Goal: Task Accomplishment & Management: Complete application form

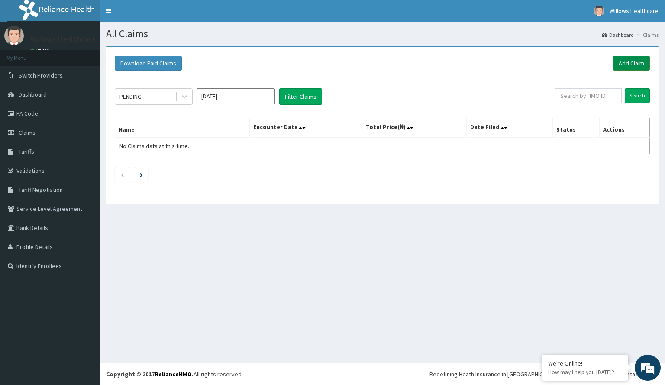
click at [630, 60] on link "Add Claim" at bounding box center [631, 63] width 37 height 15
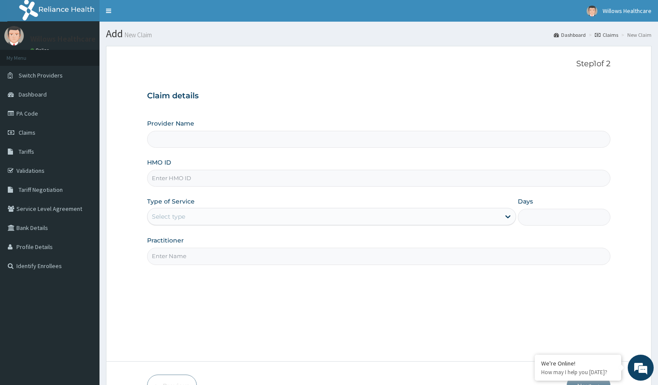
click at [238, 178] on input "HMO ID" at bounding box center [378, 178] width 463 height 17
type input "Willows Healthcare Ltd"
type input "SBG/10192/A"
click at [173, 207] on div "Type of Service Select type" at bounding box center [331, 211] width 369 height 29
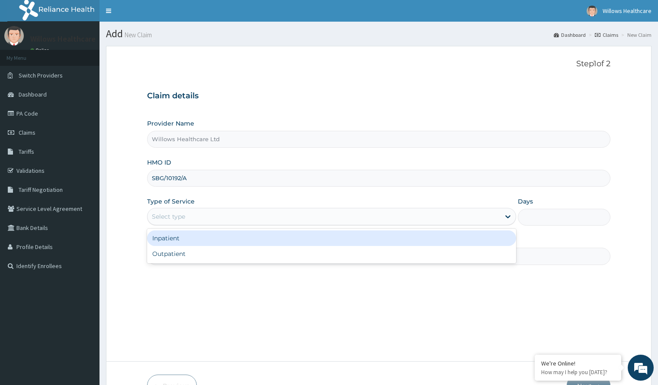
click at [174, 215] on div "Select type" at bounding box center [168, 216] width 33 height 9
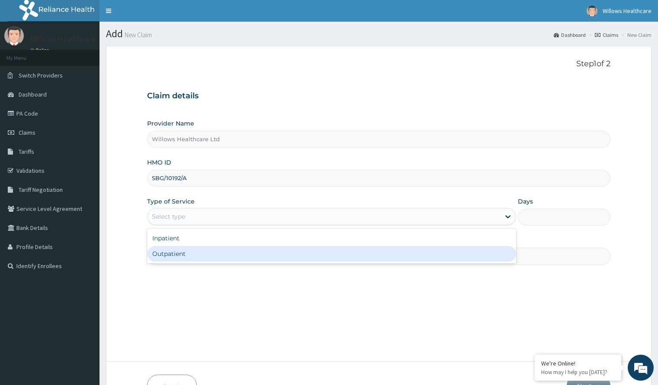
click at [170, 257] on div "Outpatient" at bounding box center [331, 254] width 369 height 16
type input "1"
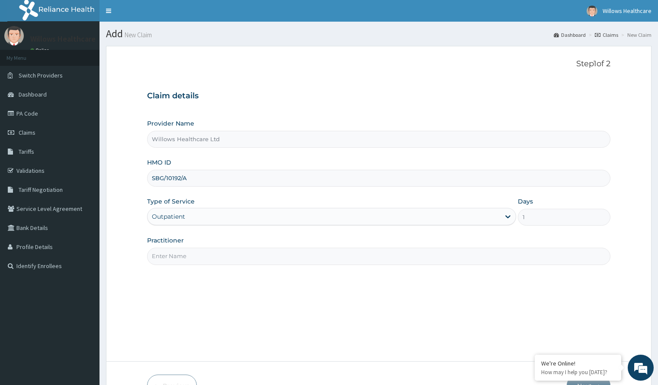
click at [175, 256] on input "Practitioner" at bounding box center [378, 256] width 463 height 17
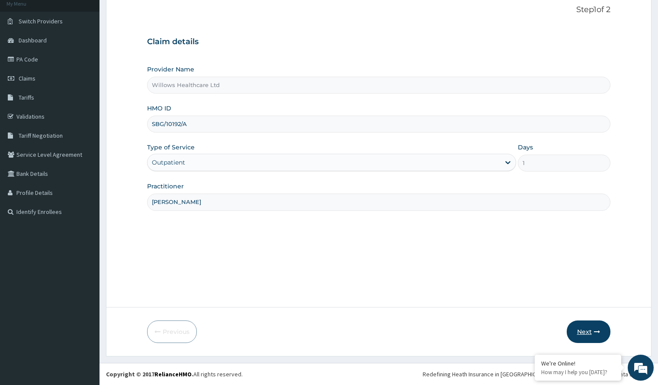
type input "DANEIL OSCAR"
click at [596, 324] on button "Next" at bounding box center [589, 331] width 44 height 23
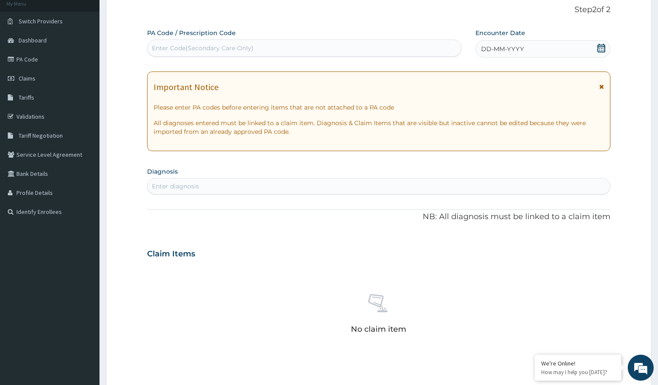
click at [273, 45] on div "Enter Code(Secondary Care Only)" at bounding box center [305, 48] width 314 height 14
paste input "PA/25327A"
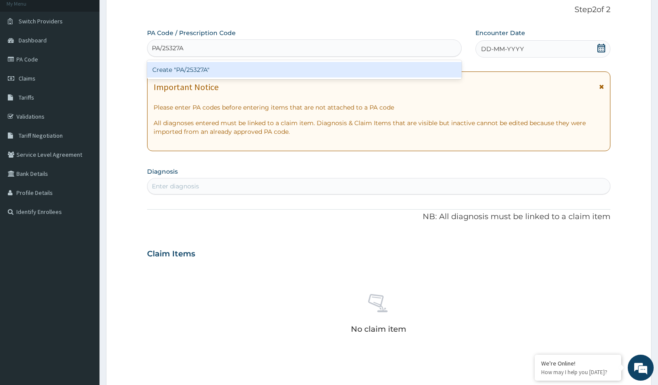
type input "PA/25327A"
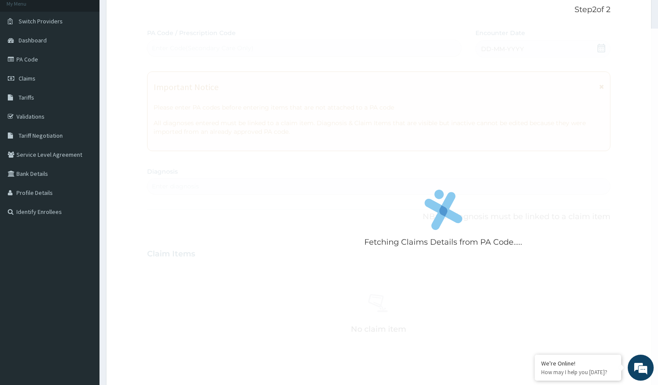
click at [490, 46] on div "Fetching Claims Details from PA Code..... PA Code / Prescription Code Enter Cod…" at bounding box center [378, 253] width 463 height 448
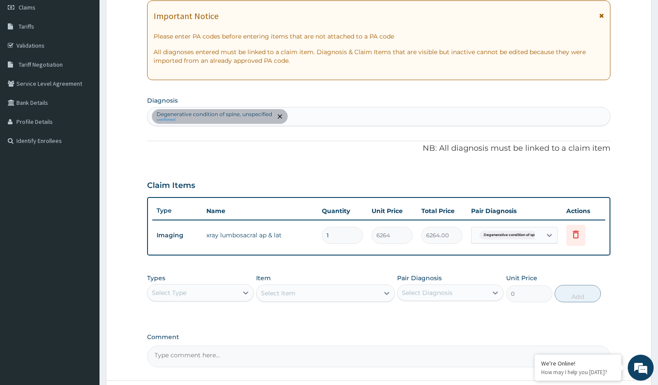
scroll to position [198, 0]
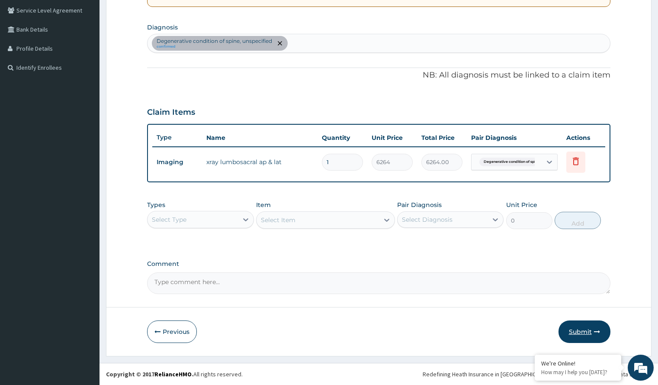
click at [585, 328] on button "Submit" at bounding box center [585, 331] width 52 height 23
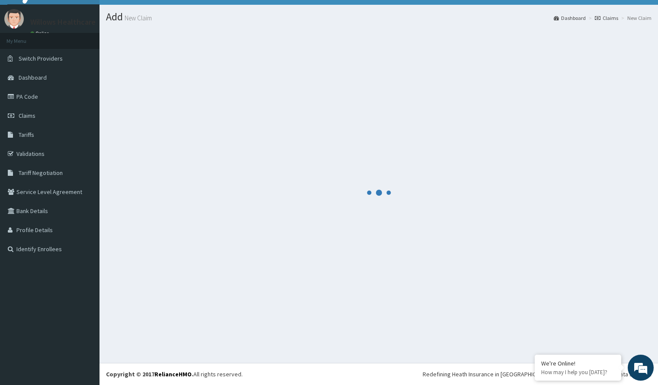
scroll to position [17, 0]
click at [585, 328] on div at bounding box center [379, 192] width 546 height 327
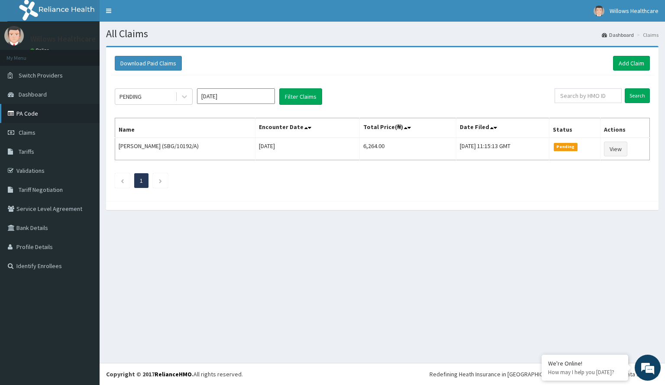
click at [64, 110] on link "PA Code" at bounding box center [50, 113] width 100 height 19
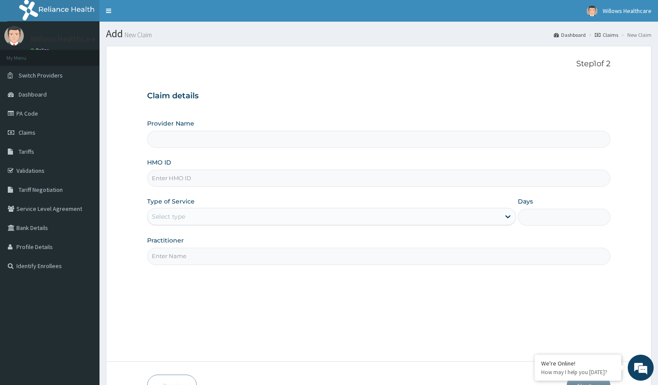
type input "Willows Healthcare Ltd"
click at [156, 178] on input "HMO ID" at bounding box center [378, 178] width 463 height 17
type input "RFC/10114/A"
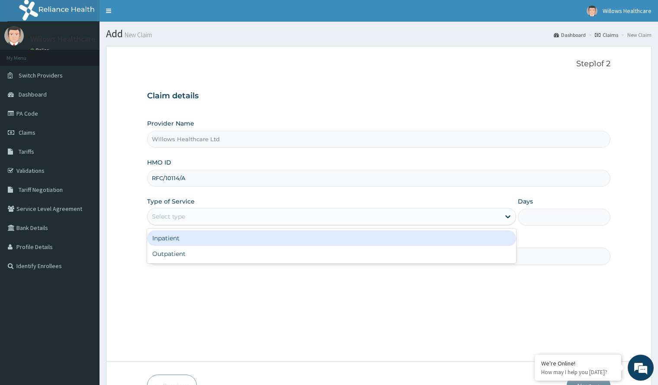
click at [179, 209] on div "Select type" at bounding box center [331, 216] width 369 height 17
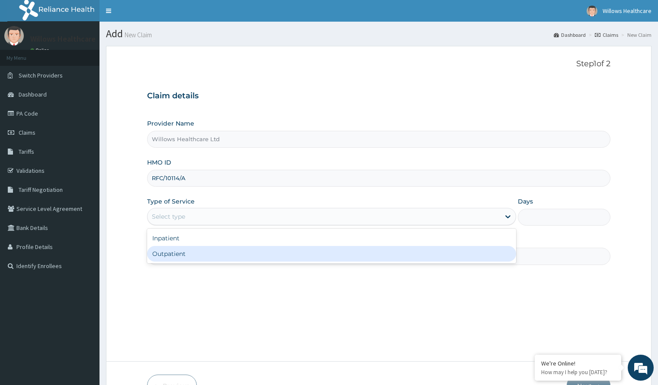
click at [178, 254] on div "Outpatient" at bounding box center [331, 254] width 369 height 16
type input "1"
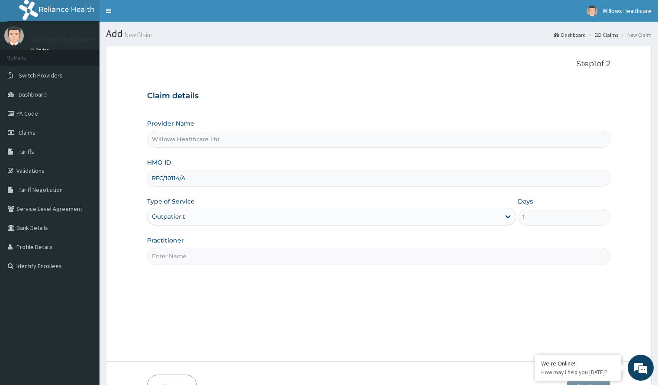
click at [195, 253] on input "Practitioner" at bounding box center [378, 256] width 463 height 17
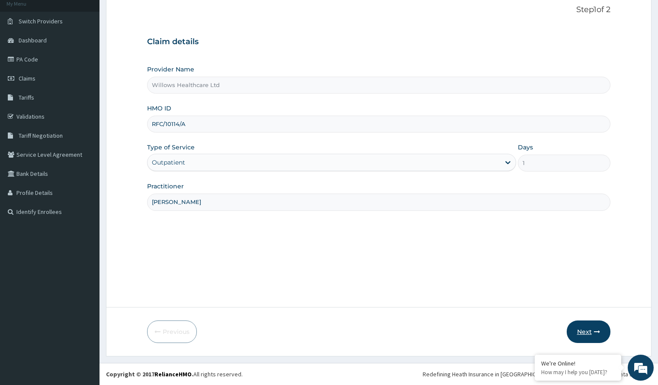
type input "DANIEL OSCAR"
click at [586, 329] on button "Next" at bounding box center [589, 331] width 44 height 23
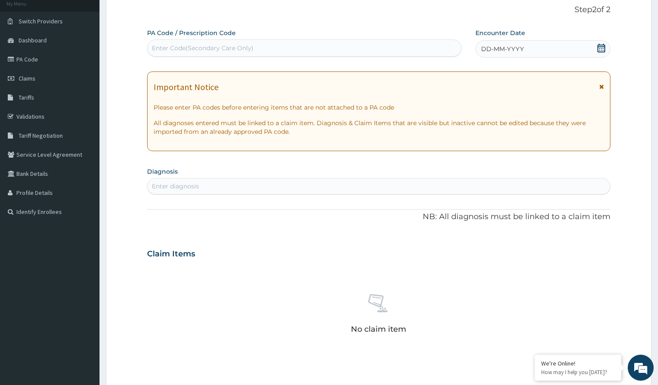
click at [171, 44] on div "Enter Code(Secondary Care Only)" at bounding box center [203, 48] width 102 height 9
paste input "PA/19ACE1"
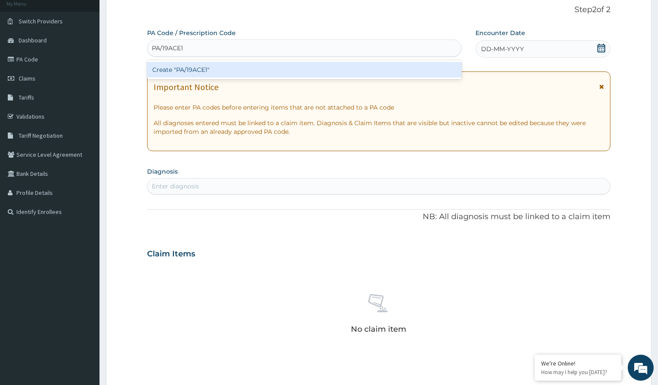
type input "PA/19ACE1"
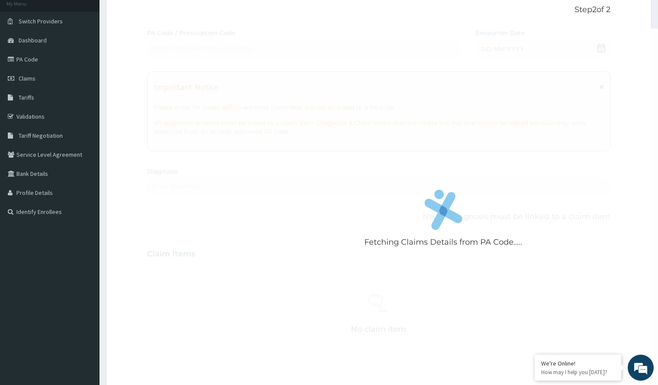
click at [530, 45] on div "Fetching Claims Details from PA Code..... PA Code / Prescription Code Enter Cod…" at bounding box center [378, 253] width 463 height 448
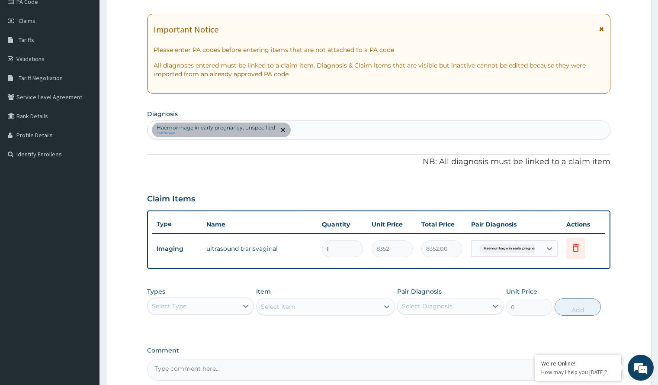
scroll to position [198, 0]
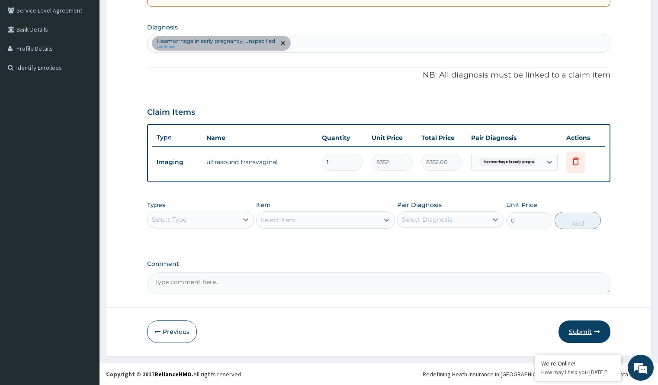
click at [585, 325] on button "Submit" at bounding box center [585, 331] width 52 height 23
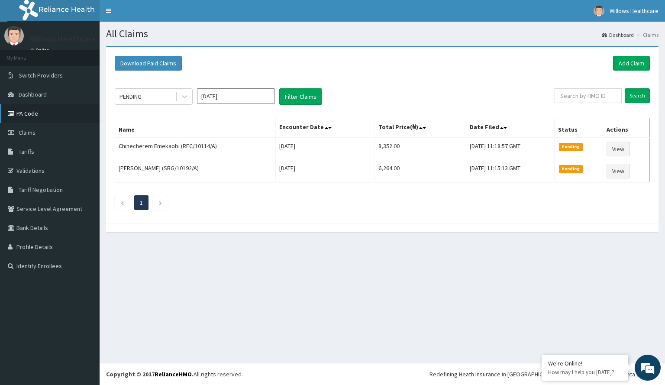
click at [41, 111] on link "PA Code" at bounding box center [50, 113] width 100 height 19
